Goal: Download file/media

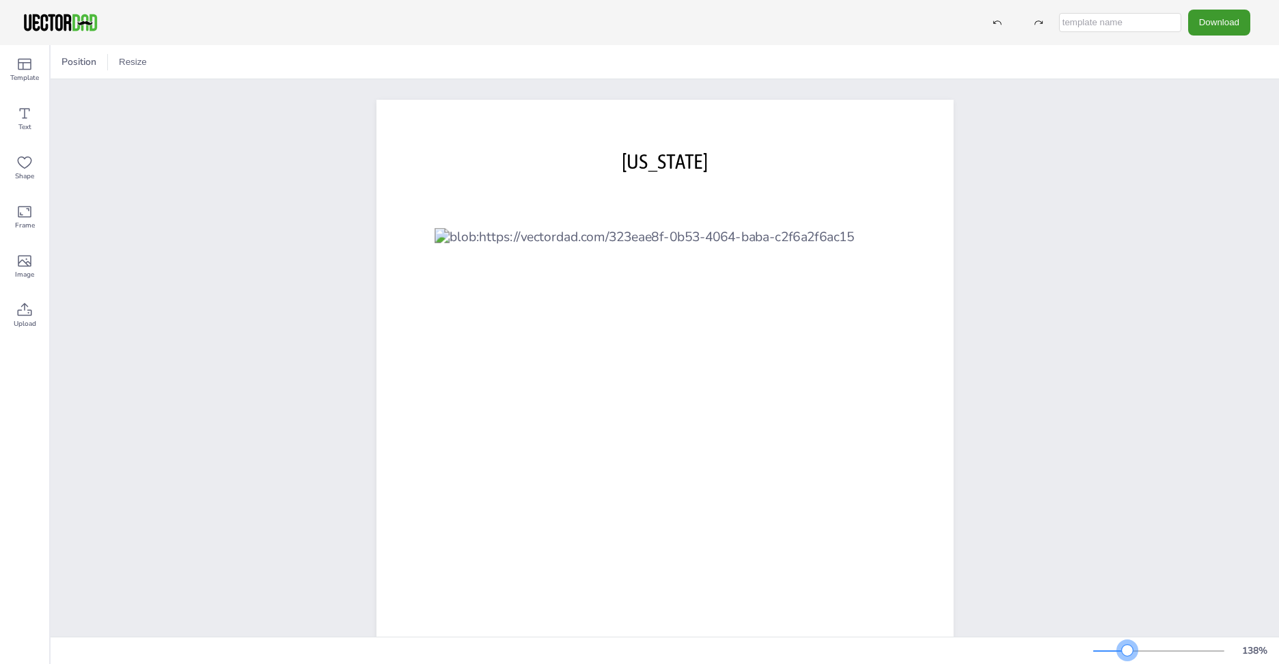
drag, startPoint x: 1115, startPoint y: 651, endPoint x: 1128, endPoint y: 651, distance: 13.0
click at [1128, 651] on div at bounding box center [1127, 650] width 11 height 11
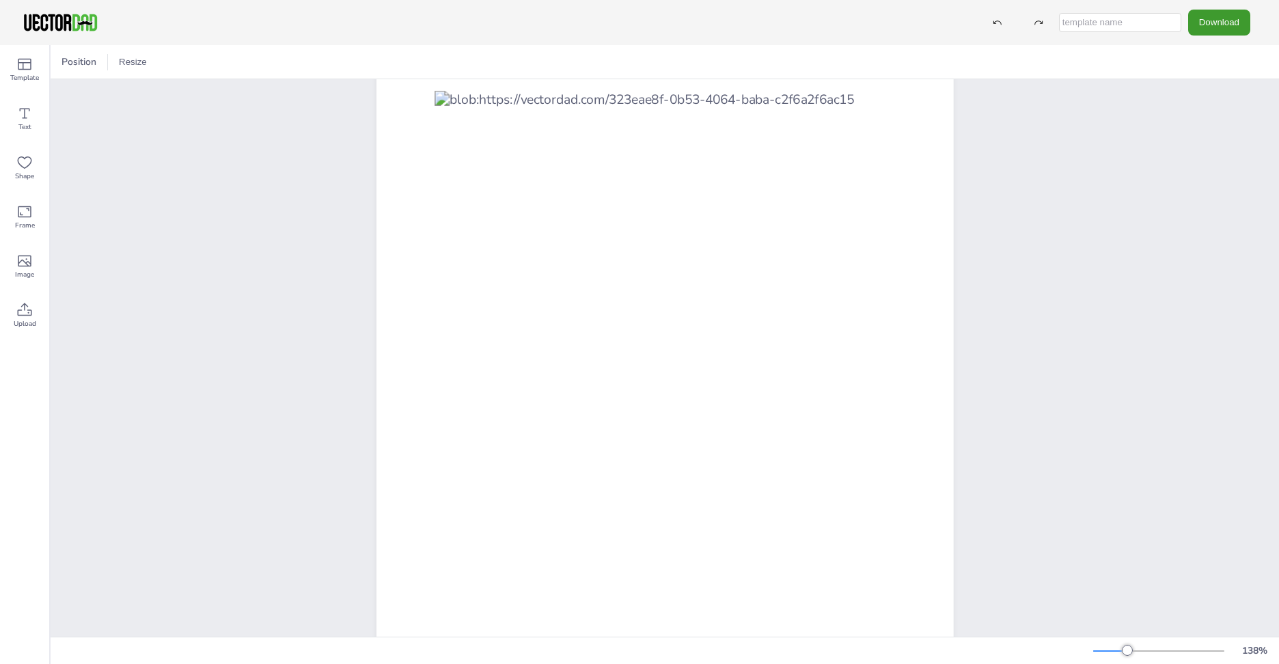
scroll to position [137, 0]
click at [32, 67] on icon at bounding box center [24, 64] width 16 height 16
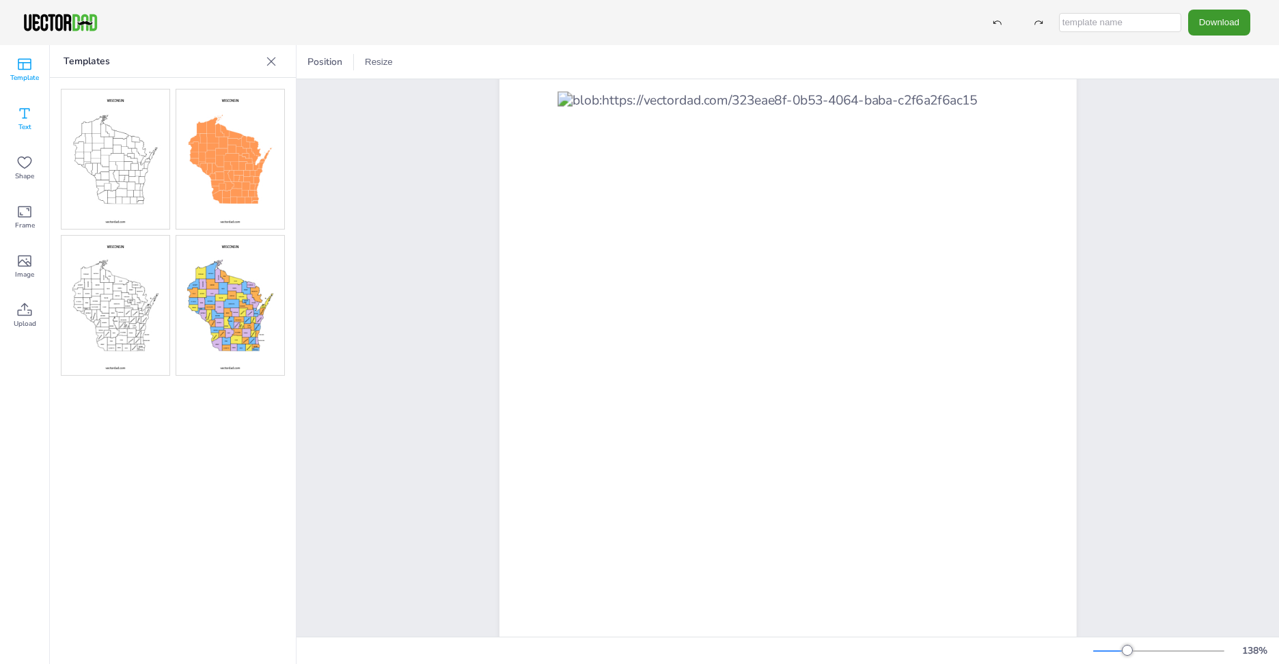
click at [25, 115] on icon at bounding box center [25, 114] width 10 height 10
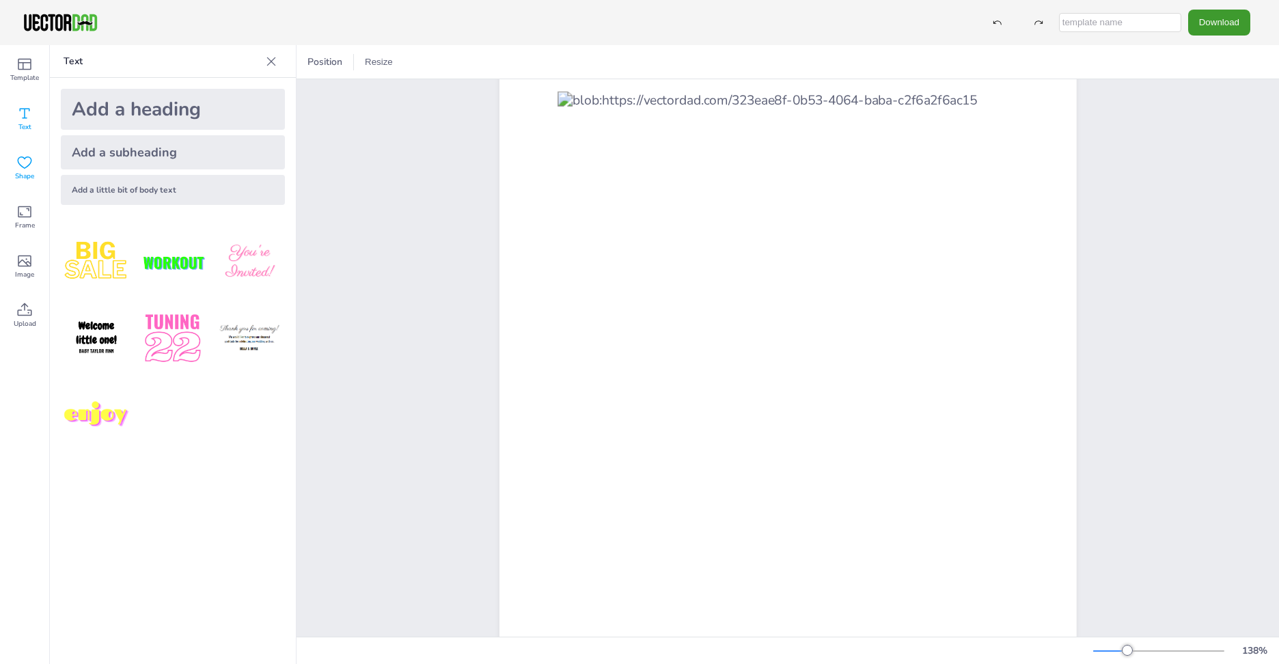
click at [27, 166] on icon at bounding box center [24, 162] width 16 height 16
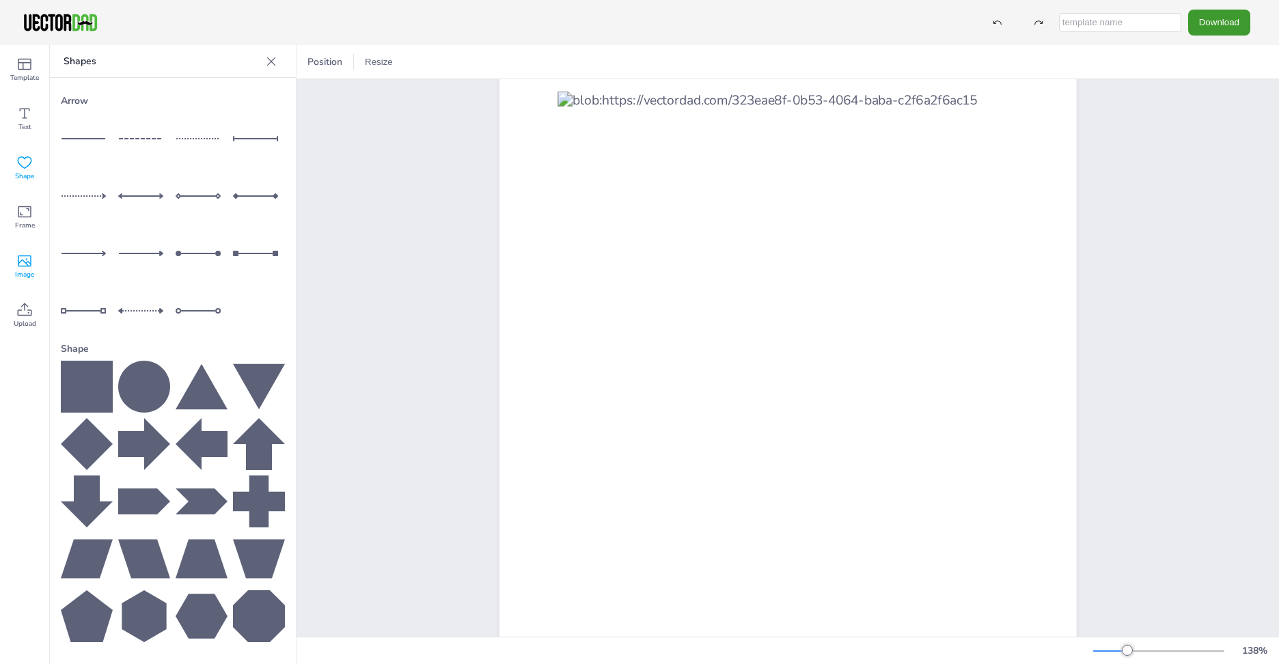
click at [21, 254] on icon at bounding box center [24, 261] width 16 height 16
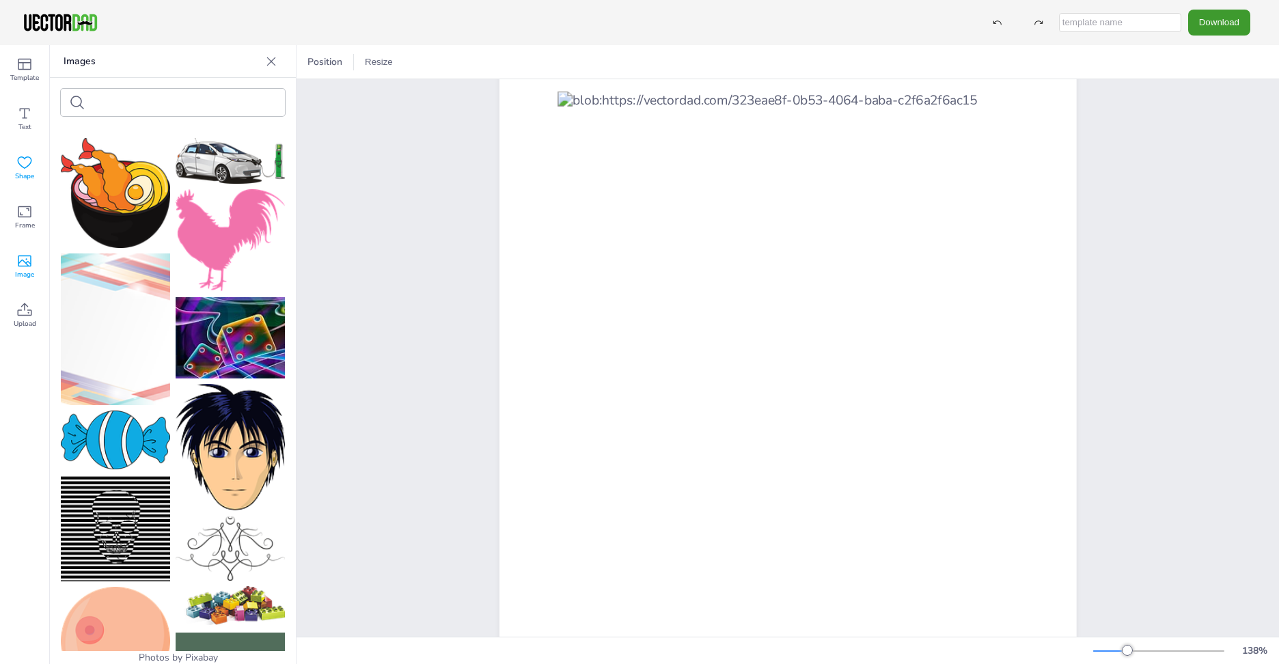
click at [18, 167] on icon at bounding box center [24, 162] width 16 height 16
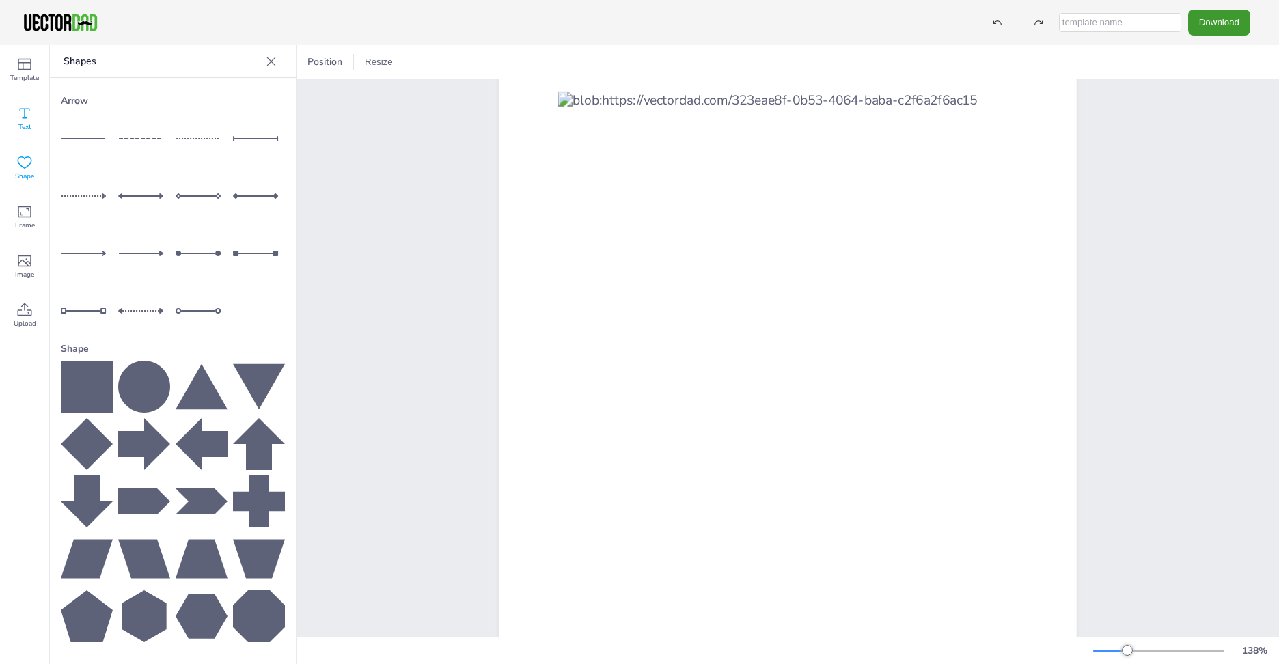
click at [19, 128] on span "Text" at bounding box center [24, 127] width 13 height 11
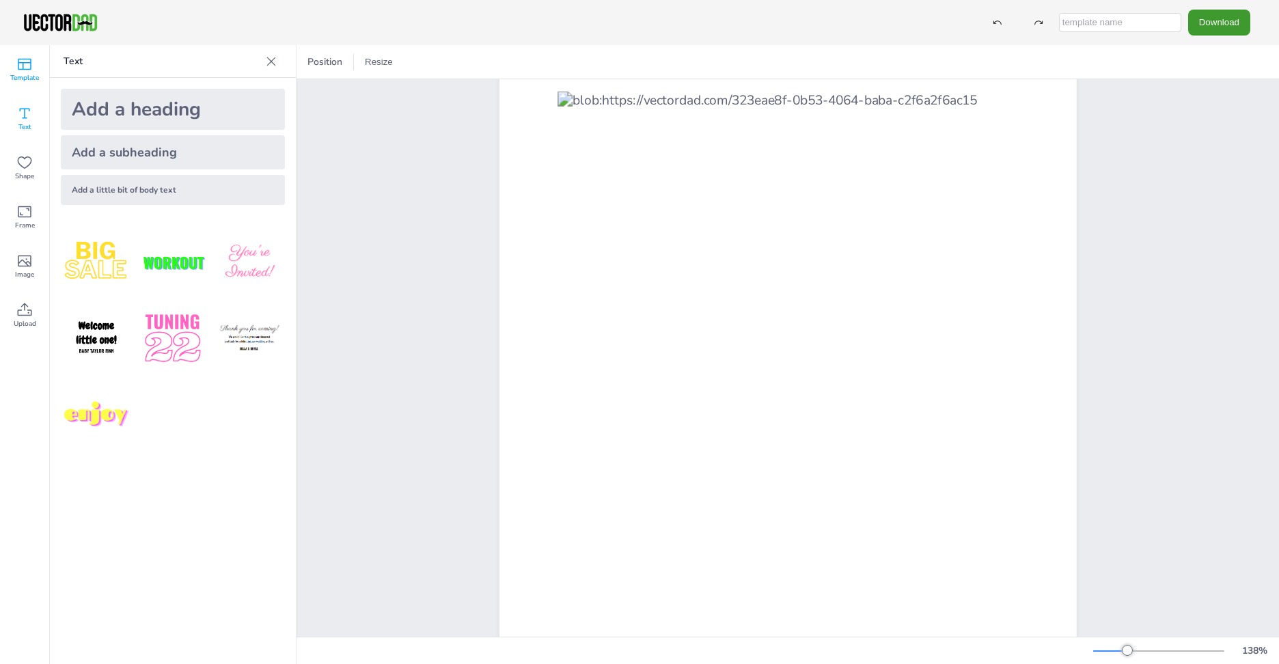
click at [31, 72] on span "Template" at bounding box center [24, 77] width 29 height 11
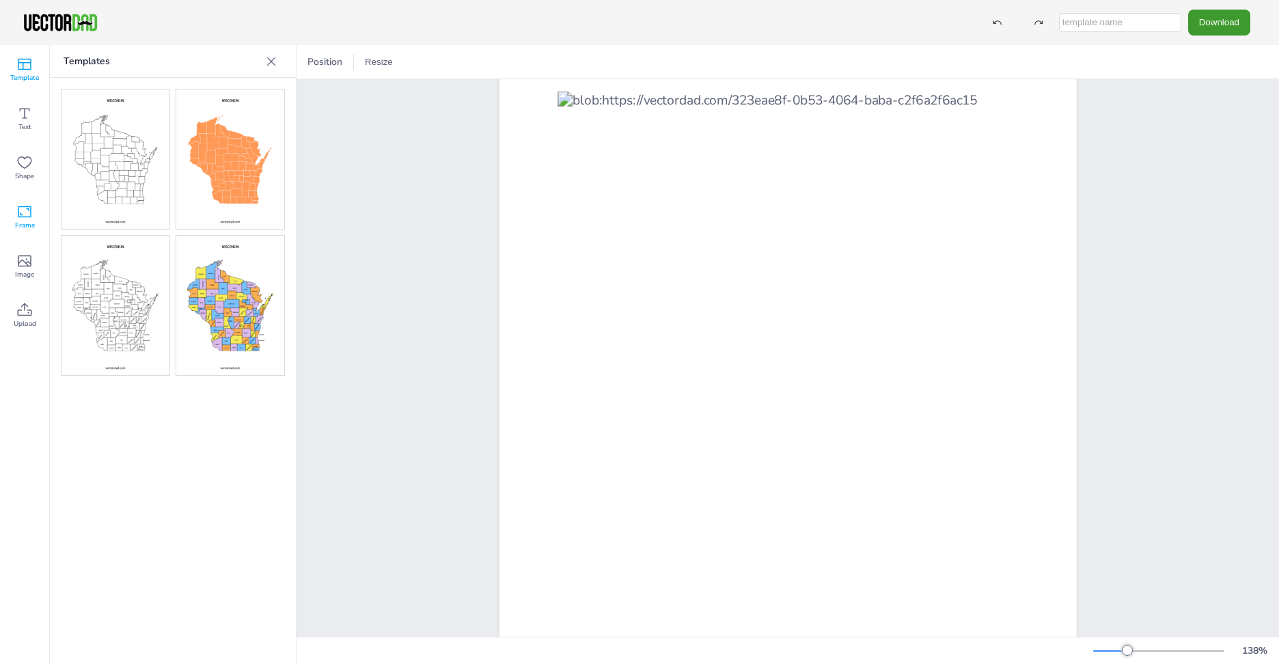
click at [25, 204] on icon at bounding box center [24, 212] width 16 height 16
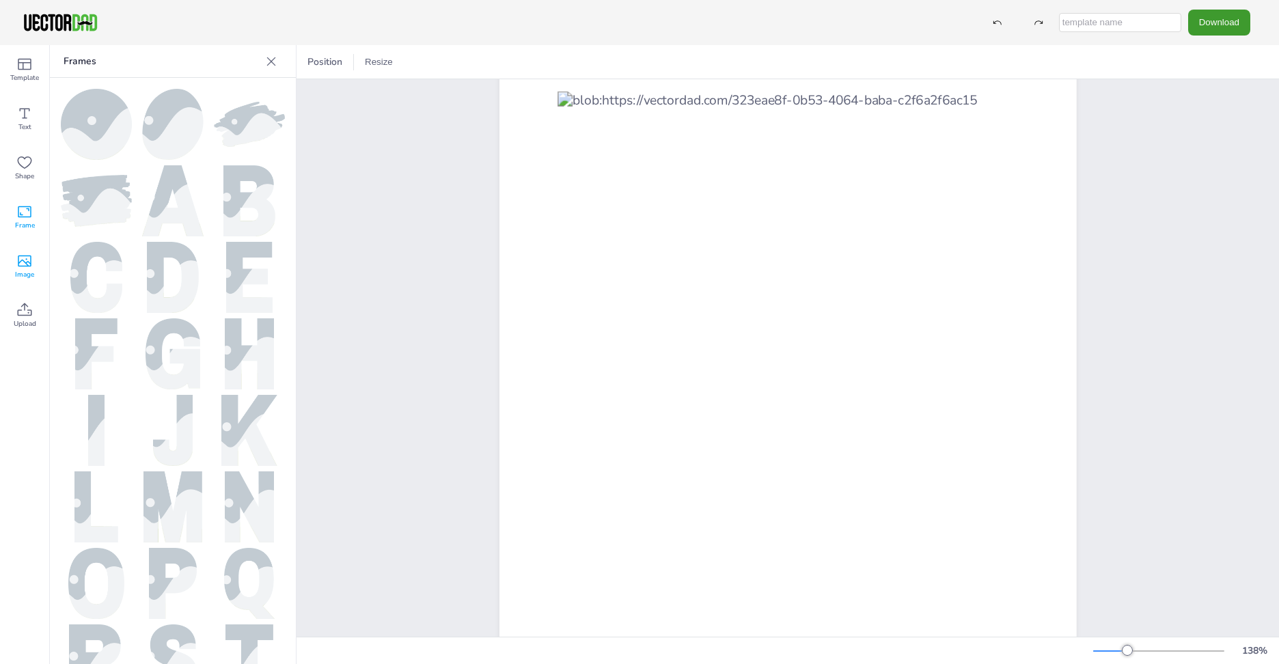
click at [26, 260] on icon at bounding box center [24, 261] width 16 height 16
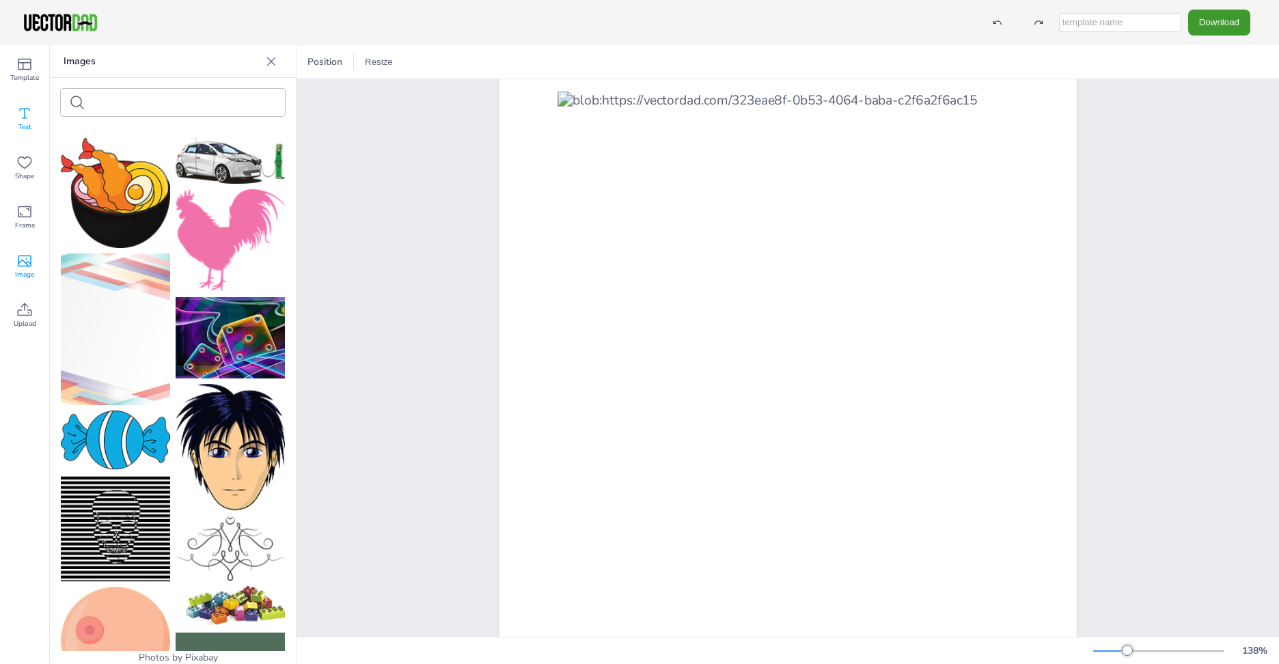
click at [22, 115] on icon at bounding box center [24, 113] width 16 height 16
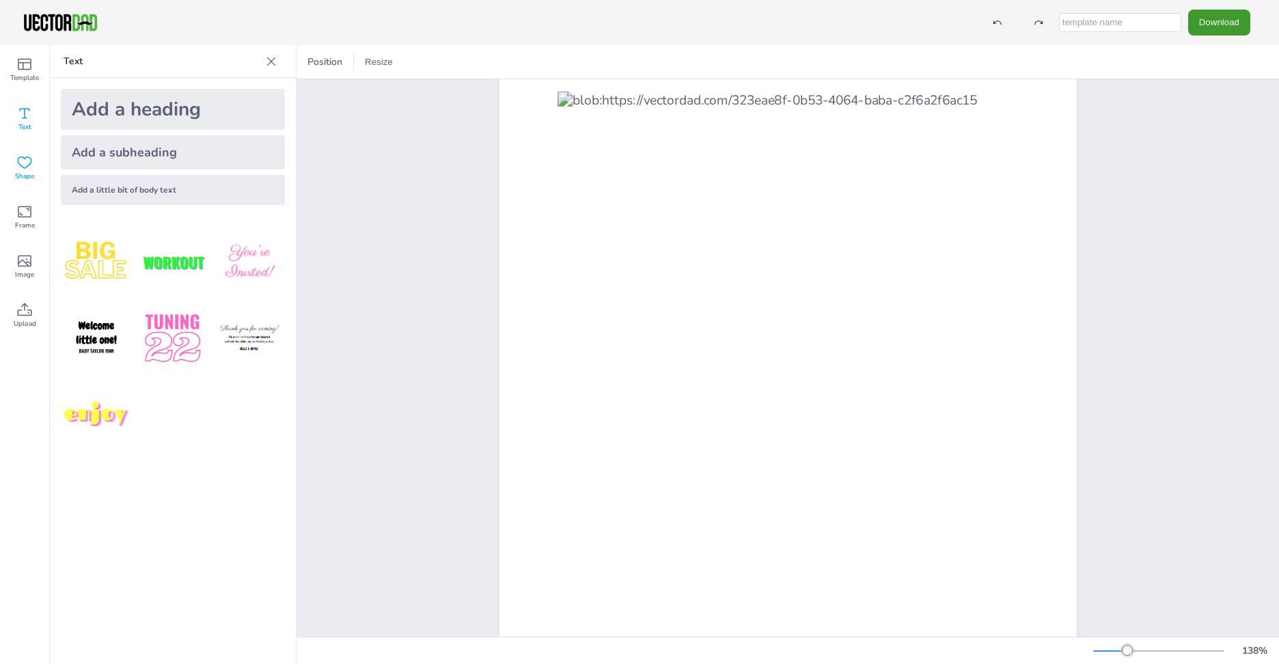
click at [40, 178] on div "Shape" at bounding box center [24, 168] width 49 height 49
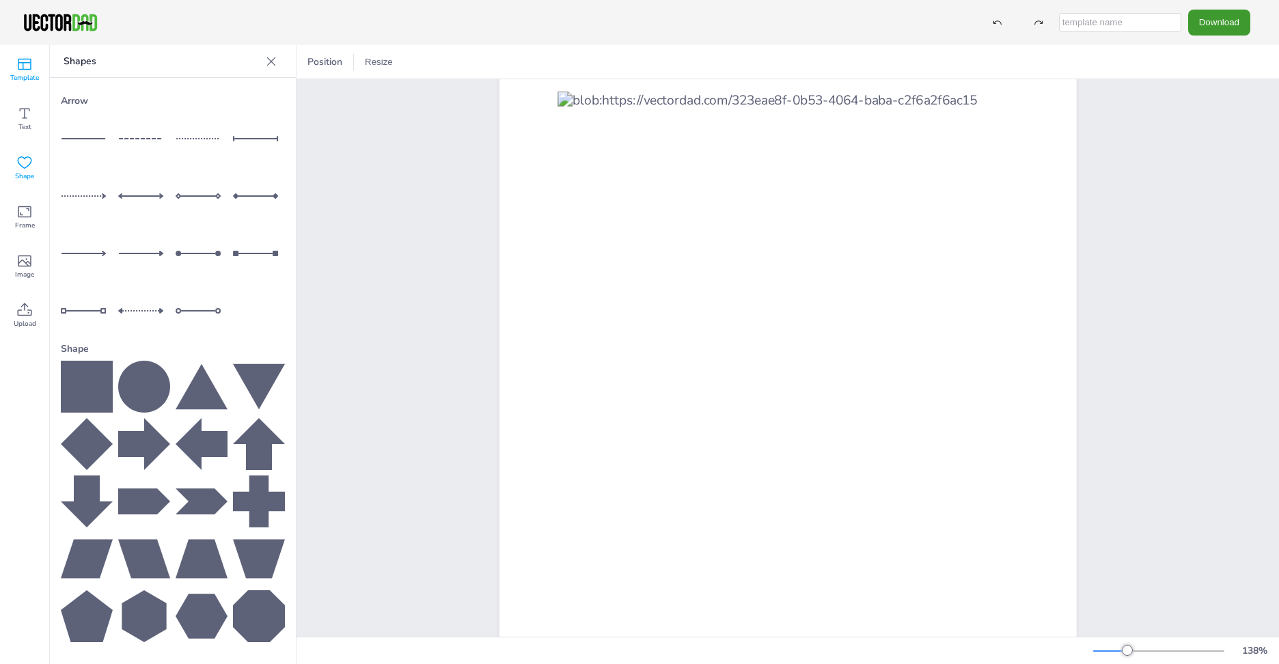
click at [18, 72] on icon at bounding box center [24, 64] width 16 height 16
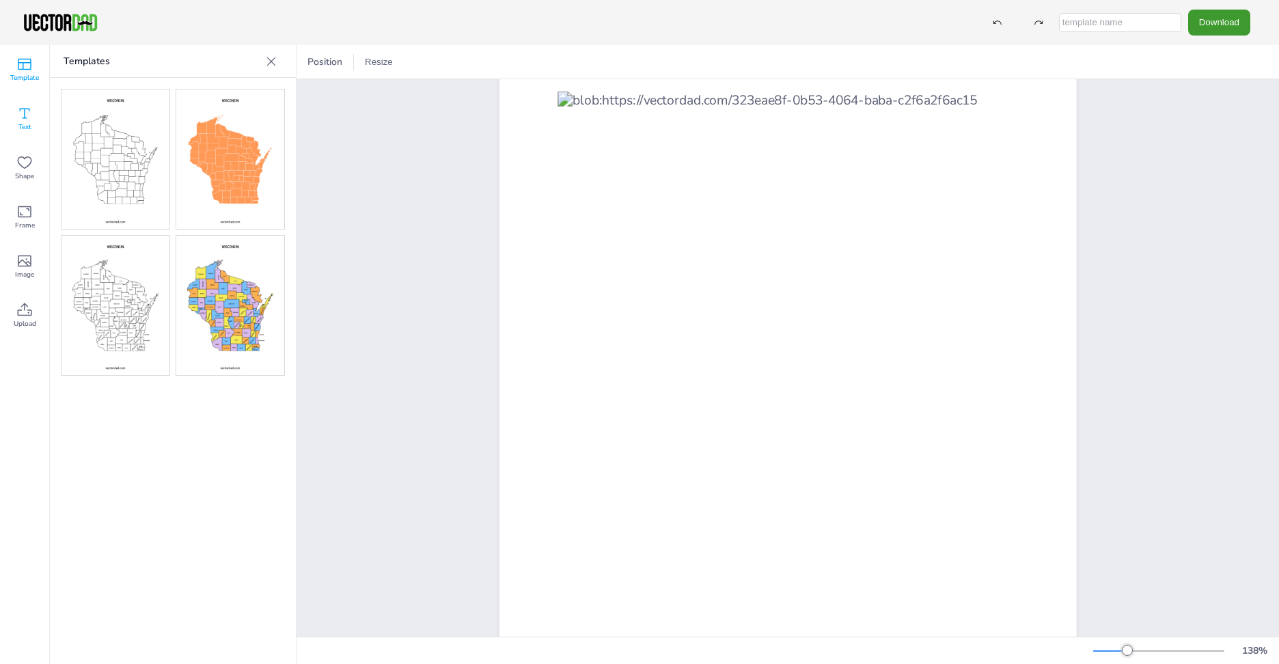
click at [25, 113] on icon at bounding box center [24, 113] width 16 height 16
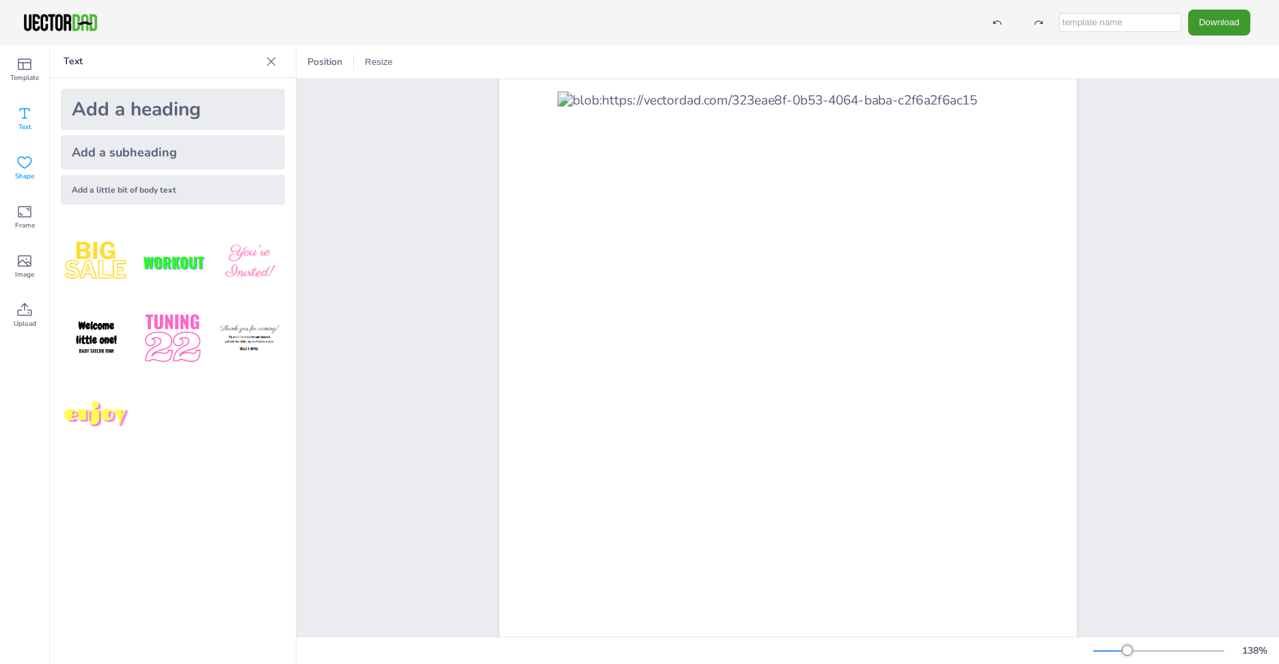
click at [25, 163] on icon at bounding box center [24, 162] width 16 height 16
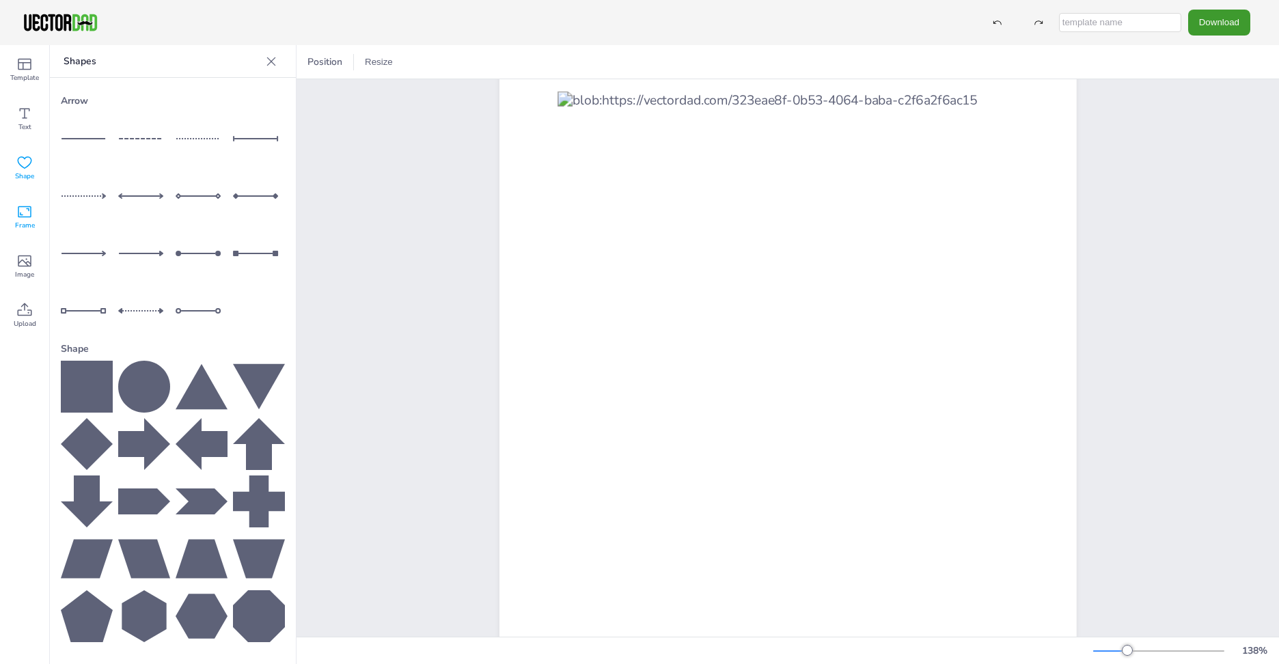
click at [17, 216] on icon at bounding box center [24, 212] width 16 height 16
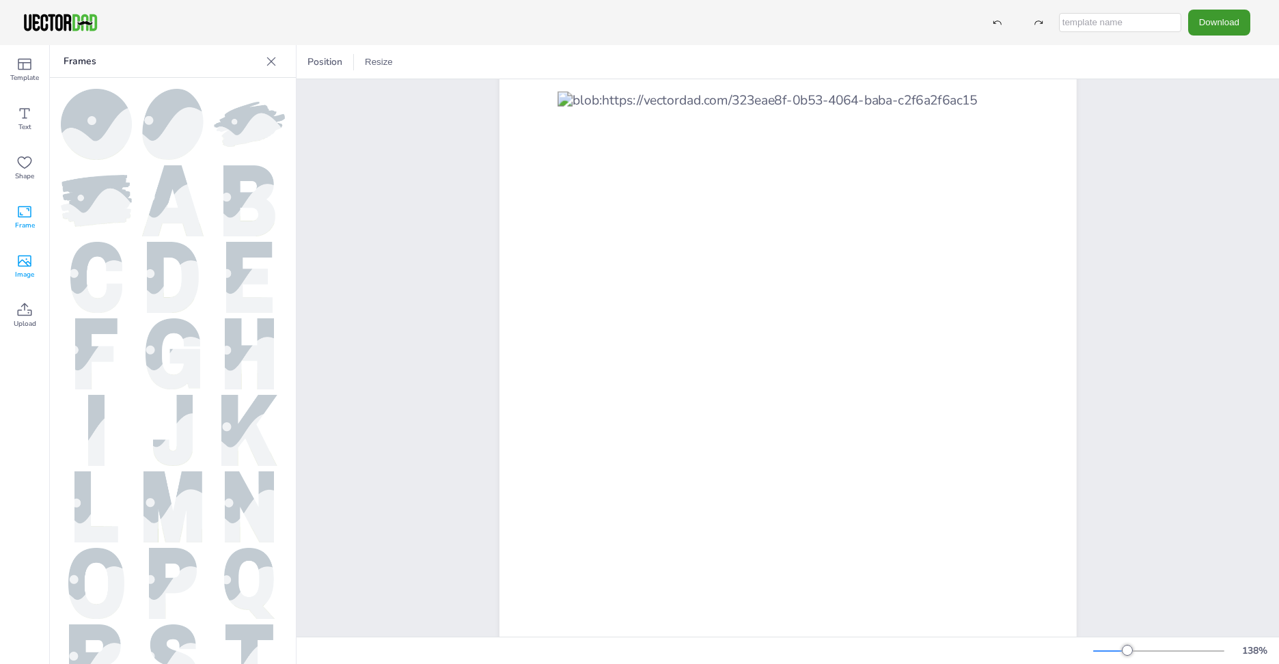
click at [19, 259] on icon at bounding box center [24, 261] width 16 height 16
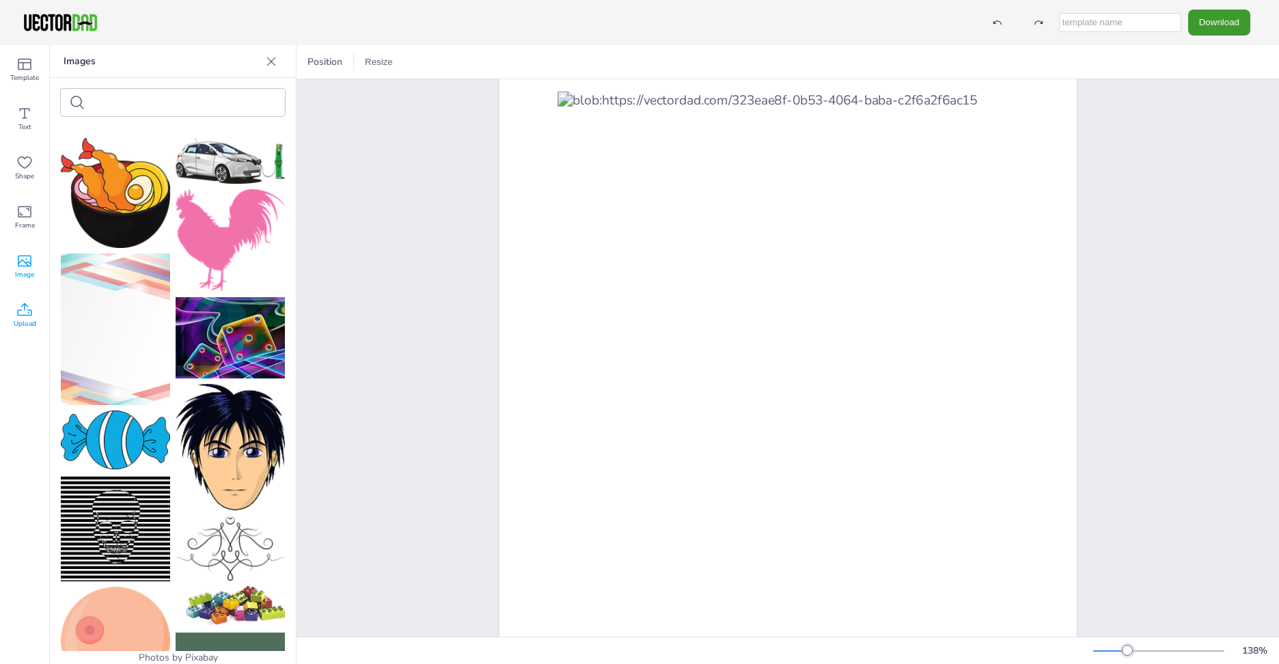
click at [19, 308] on icon at bounding box center [24, 310] width 16 height 16
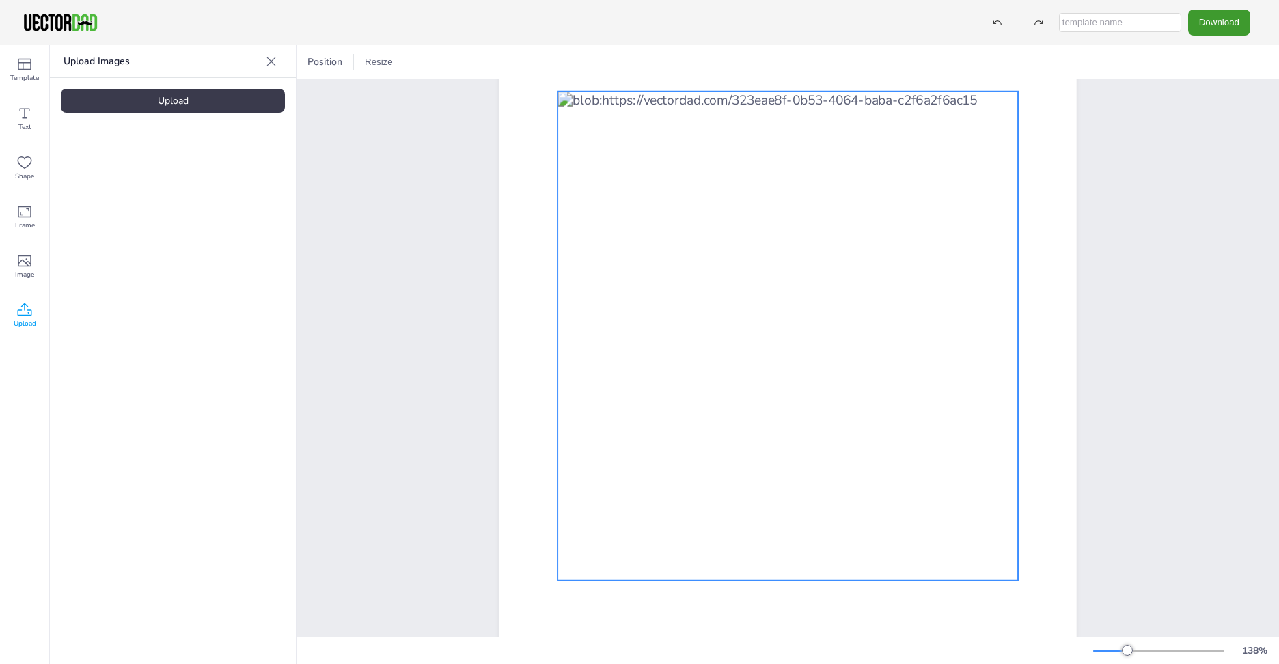
click at [867, 515] on div at bounding box center [788, 336] width 461 height 489
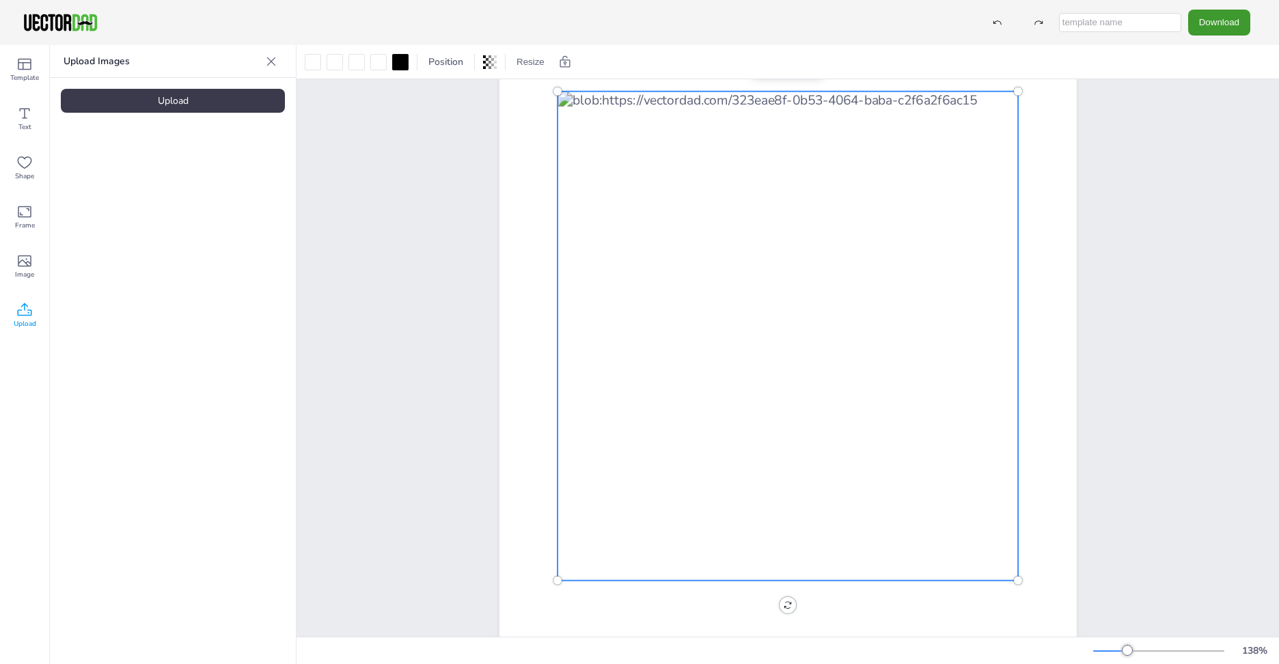
click at [867, 515] on div at bounding box center [788, 336] width 461 height 489
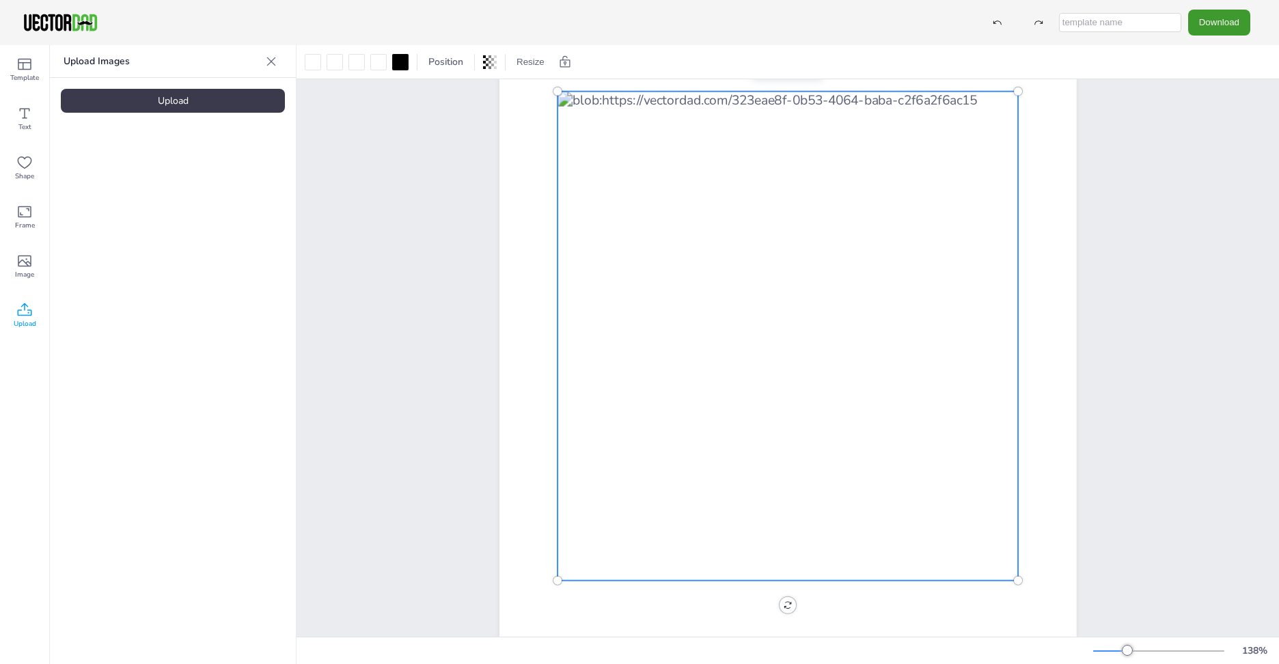
click at [867, 515] on div at bounding box center [788, 336] width 461 height 489
click at [405, 63] on div at bounding box center [400, 62] width 16 height 16
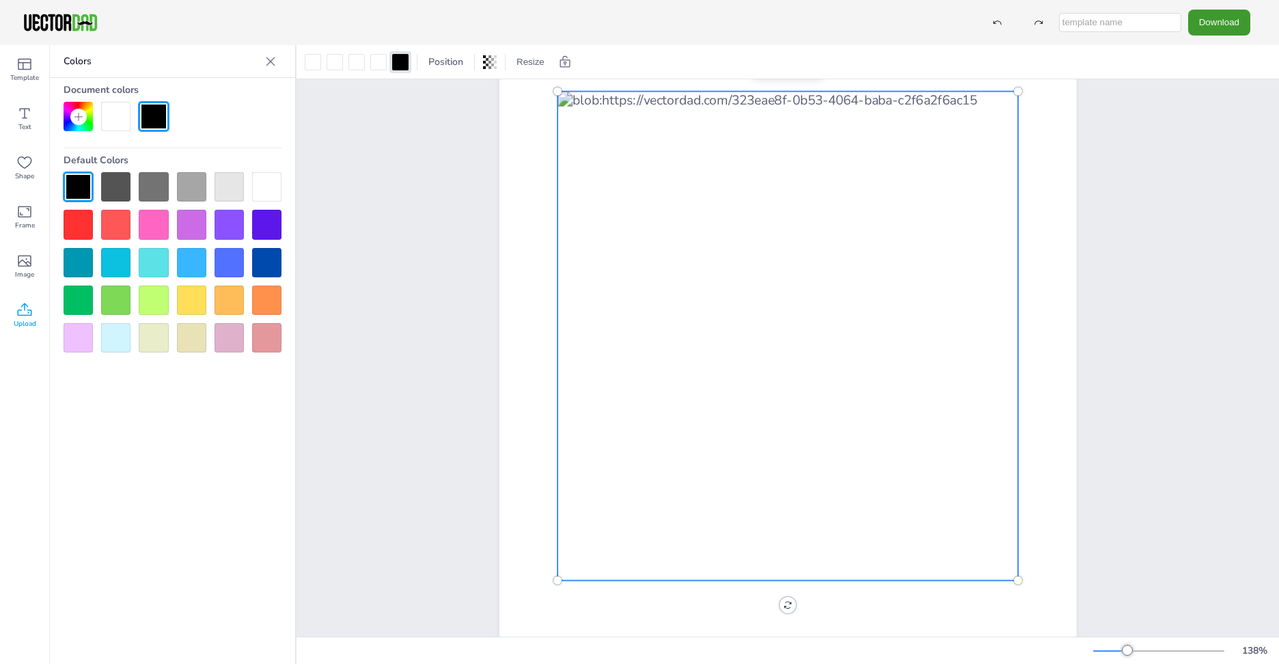
click at [156, 262] on div at bounding box center [153, 262] width 29 height 29
click at [1004, 25] on div at bounding box center [997, 22] width 25 height 25
click at [444, 63] on span "Position" at bounding box center [446, 61] width 40 height 13
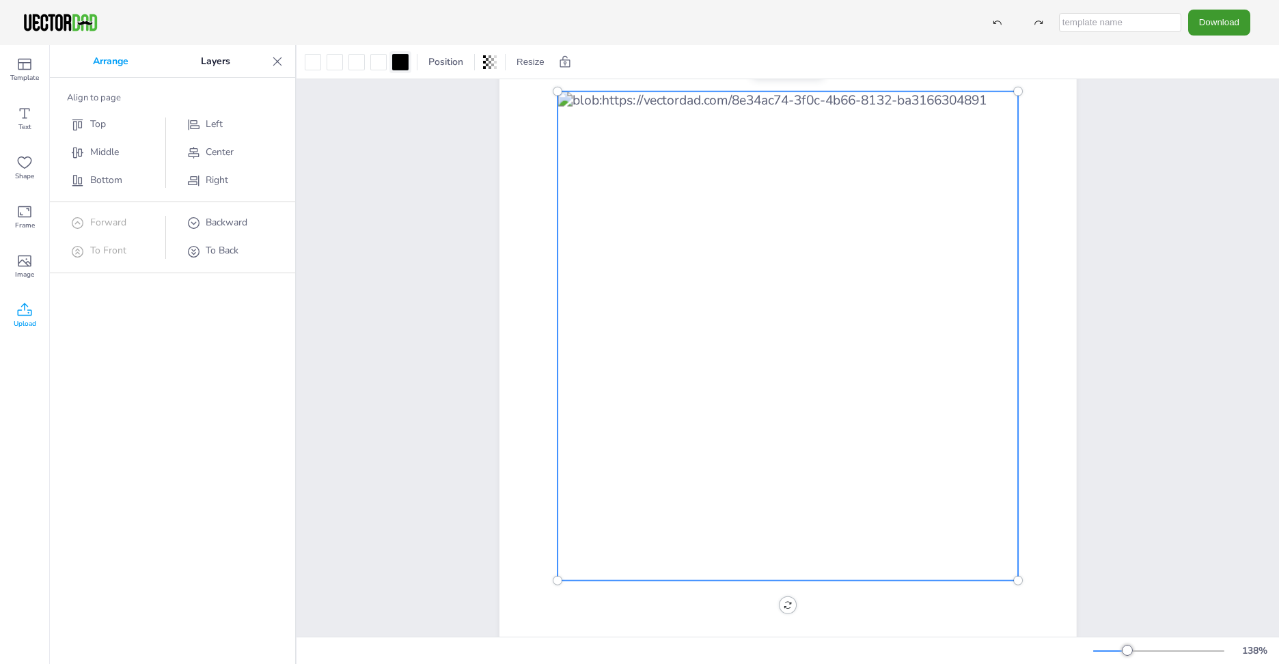
click at [390, 63] on div at bounding box center [401, 62] width 22 height 22
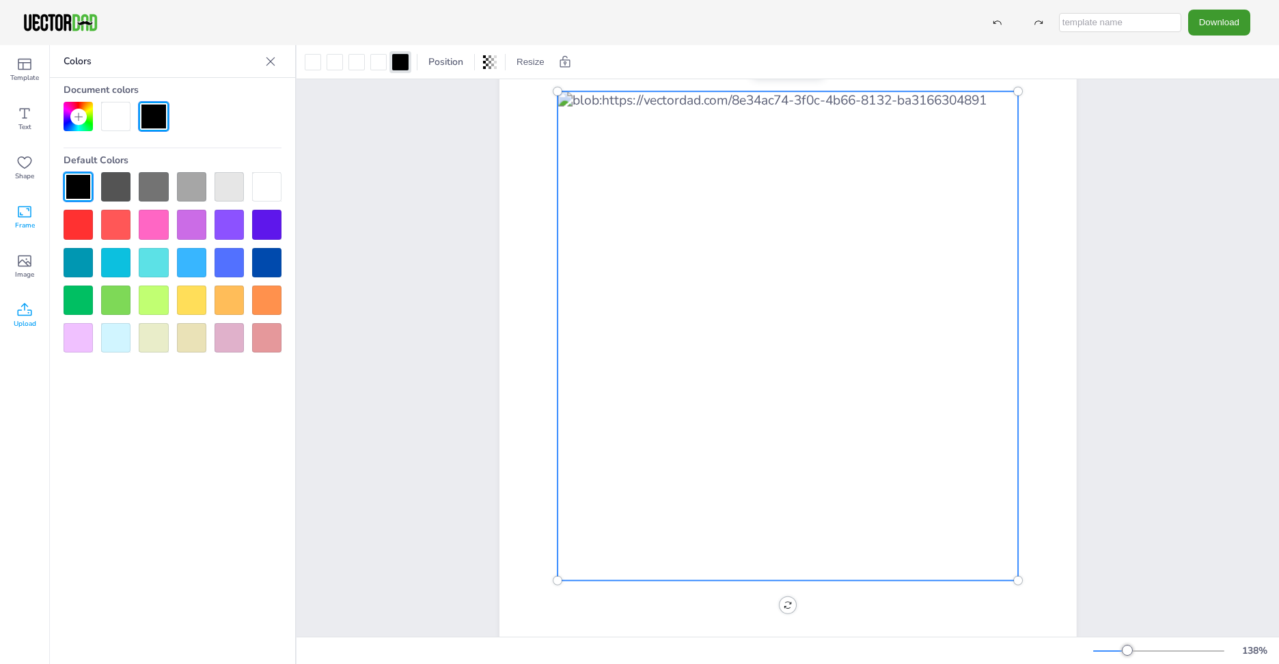
click at [26, 209] on icon at bounding box center [24, 212] width 16 height 16
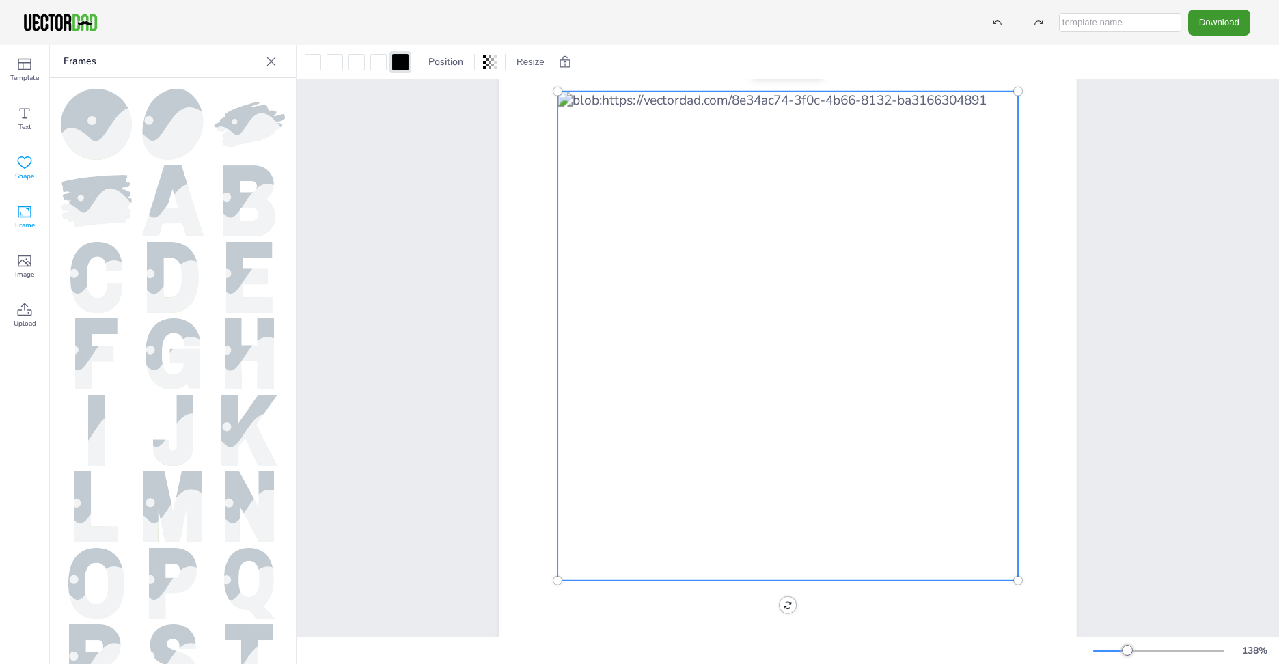
click at [23, 157] on icon at bounding box center [25, 162] width 14 height 12
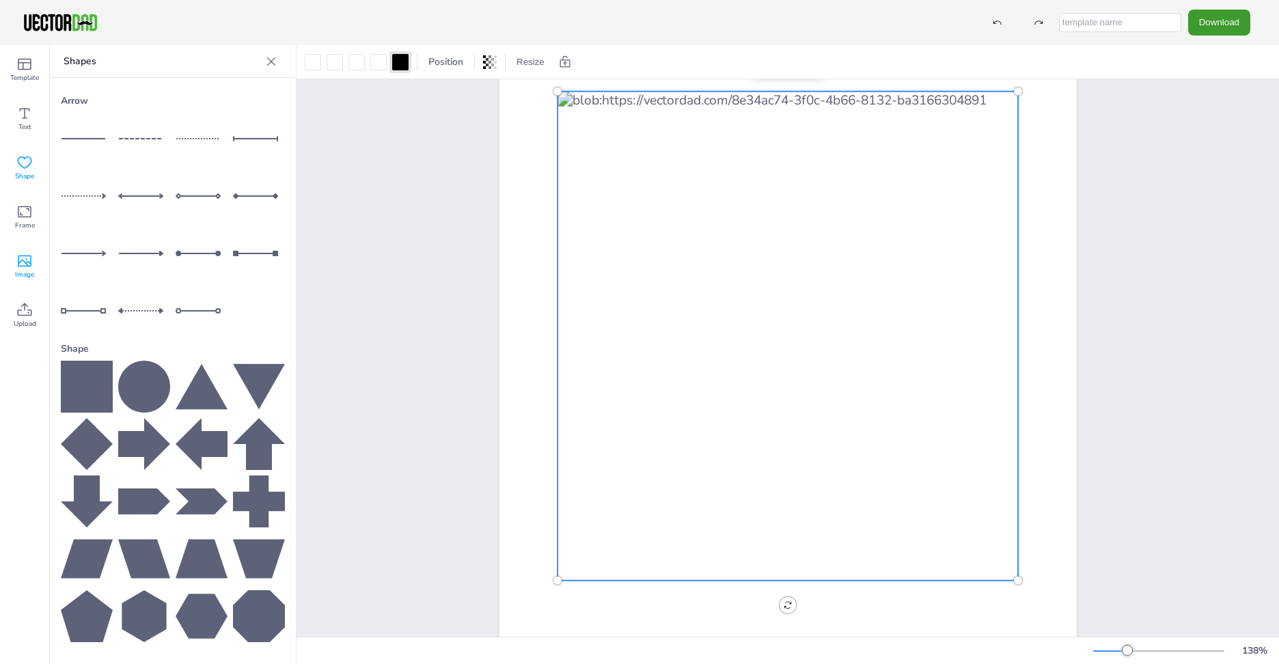
click at [21, 267] on icon at bounding box center [24, 261] width 16 height 16
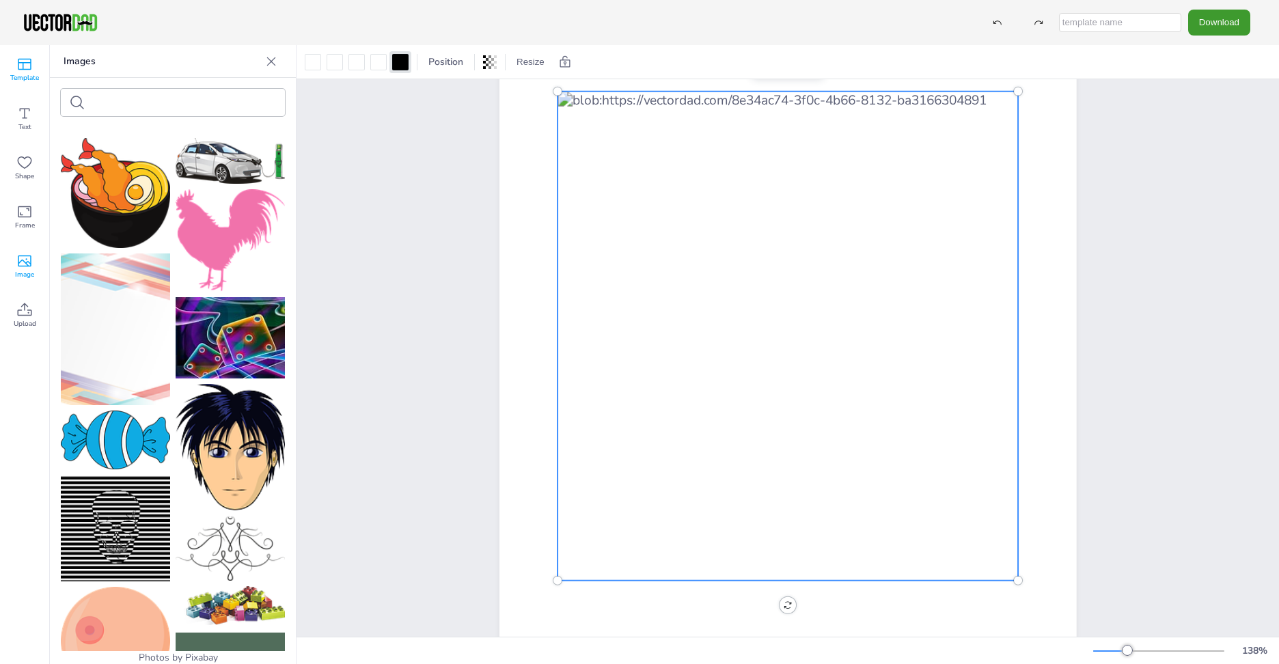
click at [18, 66] on icon at bounding box center [24, 64] width 16 height 16
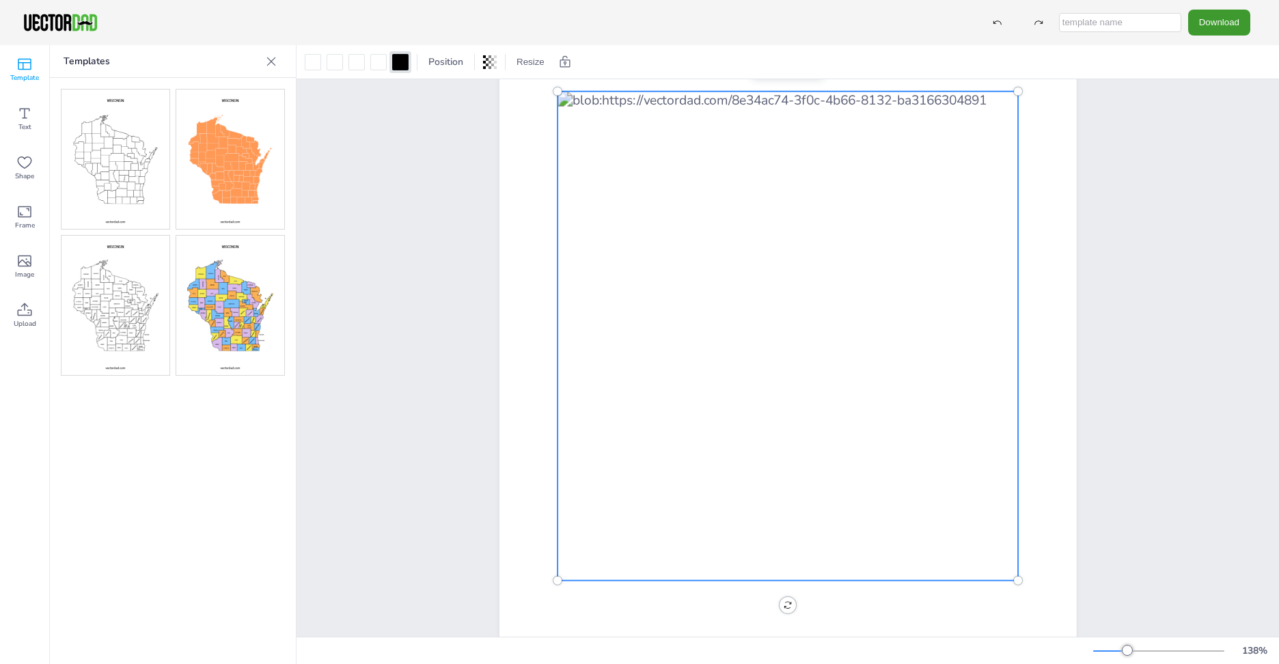
drag, startPoint x: 254, startPoint y: 62, endPoint x: 269, endPoint y: 57, distance: 15.8
click at [269, 57] on div "Templates" at bounding box center [173, 61] width 246 height 33
click at [270, 58] on icon at bounding box center [271, 62] width 14 height 14
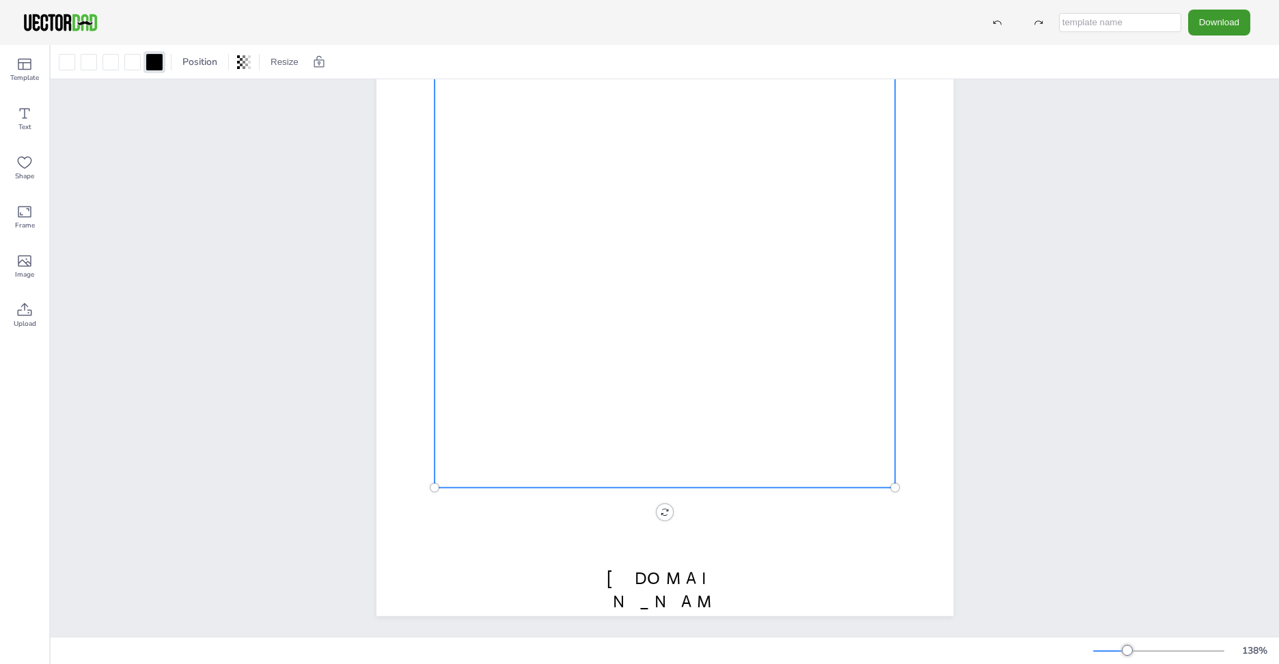
scroll to position [240, 0]
click at [731, 415] on div at bounding box center [665, 243] width 461 height 489
click at [737, 415] on div at bounding box center [665, 243] width 461 height 489
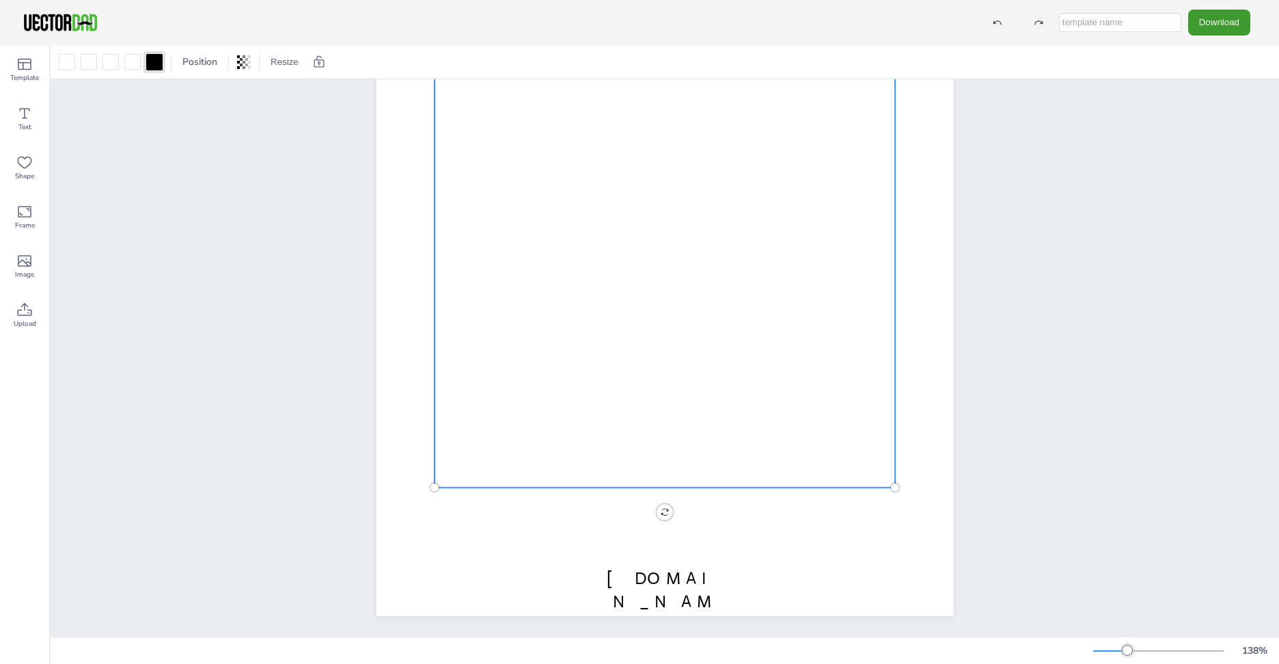
click at [737, 415] on div at bounding box center [665, 243] width 461 height 489
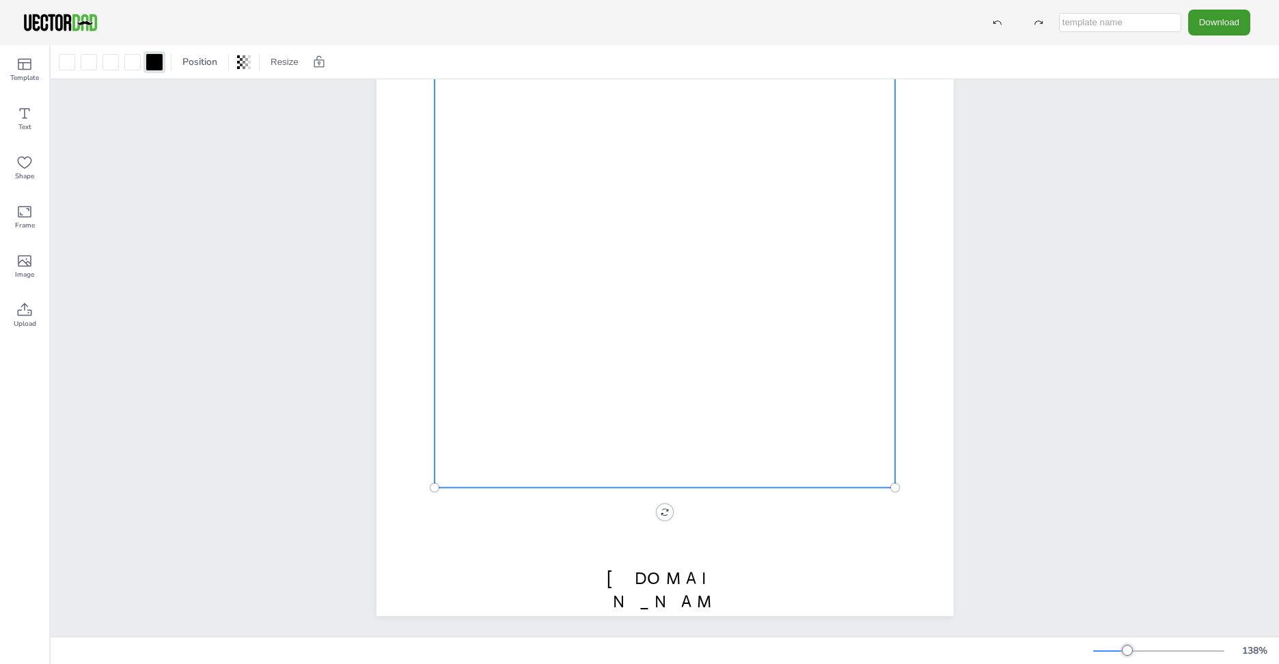
click at [663, 380] on div at bounding box center [665, 243] width 461 height 489
click at [236, 62] on div at bounding box center [243, 62] width 19 height 22
click at [1209, 21] on button "Download" at bounding box center [1219, 22] width 62 height 25
click at [1203, 171] on li "PDF" at bounding box center [1223, 167] width 112 height 28
